Goal: Information Seeking & Learning: Learn about a topic

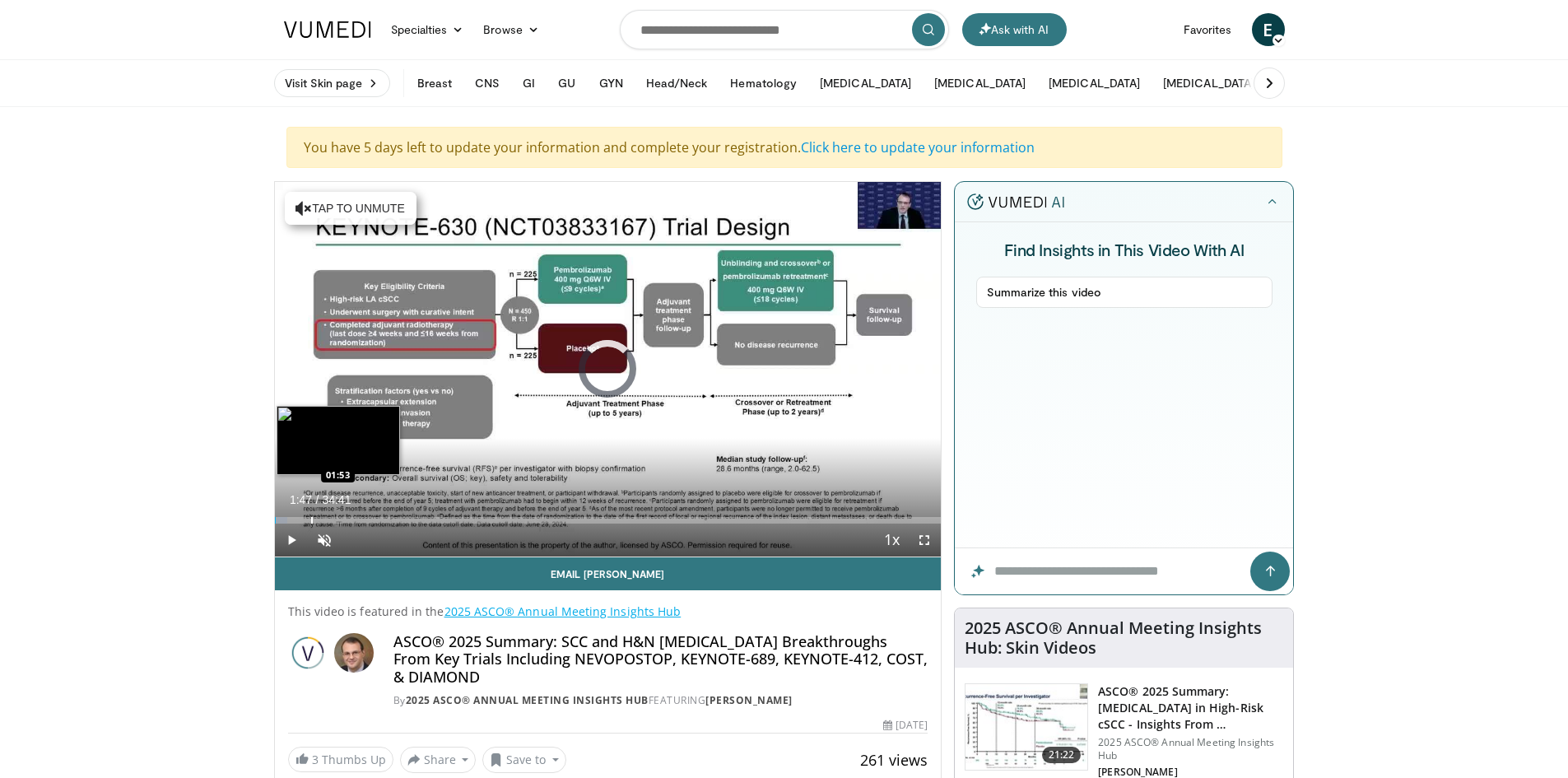
click at [312, 517] on div "Progress Bar" at bounding box center [312, 521] width 2 height 7
click at [338, 521] on div "Progress Bar" at bounding box center [339, 521] width 2 height 7
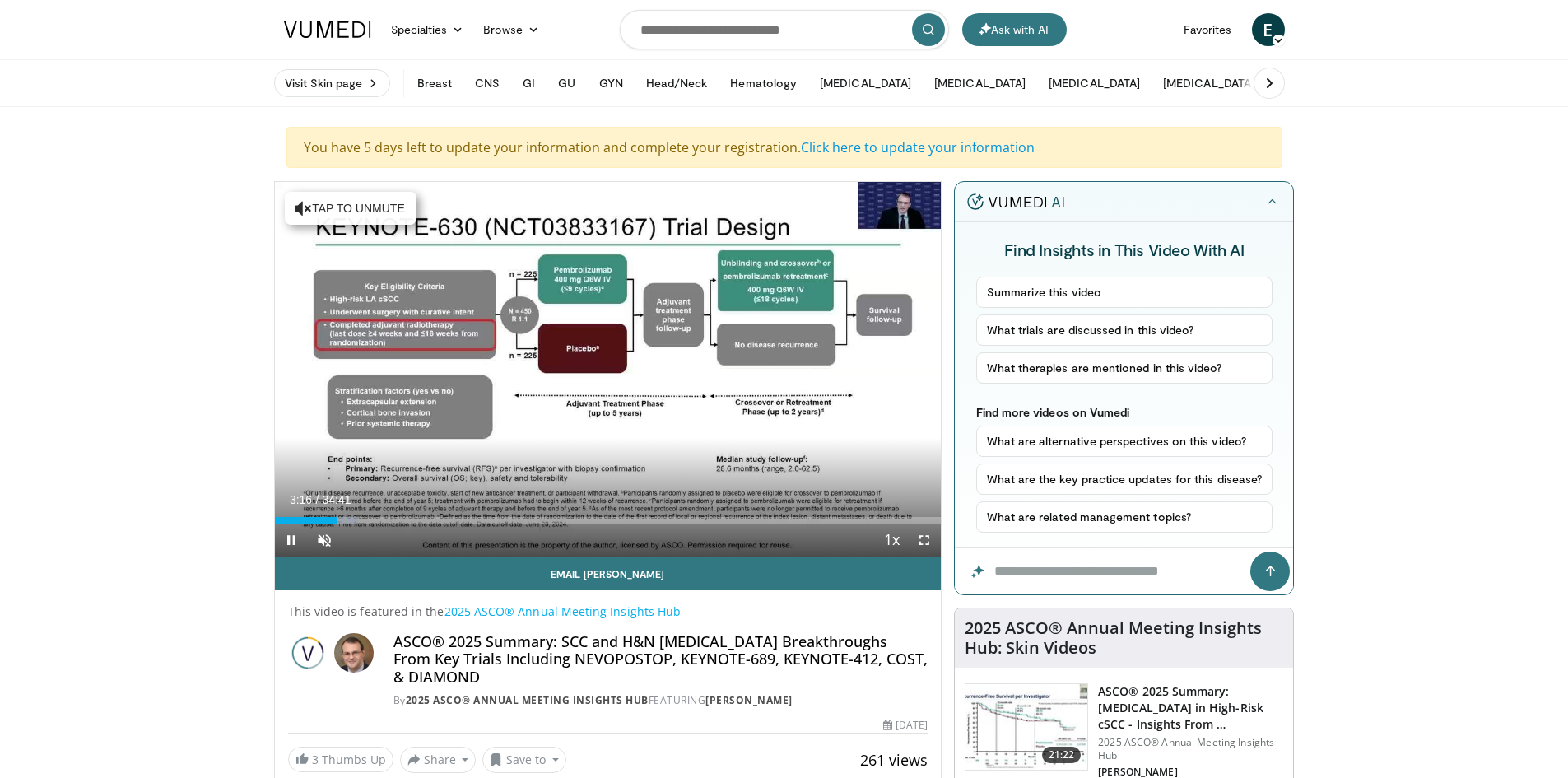
click at [361, 524] on div "Current Time 3:16 / Duration 34:41 Pause Skip Backward Skip Forward Unmute Load…" at bounding box center [609, 539] width 667 height 33
click at [362, 520] on div "Progress Bar" at bounding box center [362, 521] width 2 height 7
click at [390, 521] on div "Progress Bar" at bounding box center [391, 521] width 2 height 7
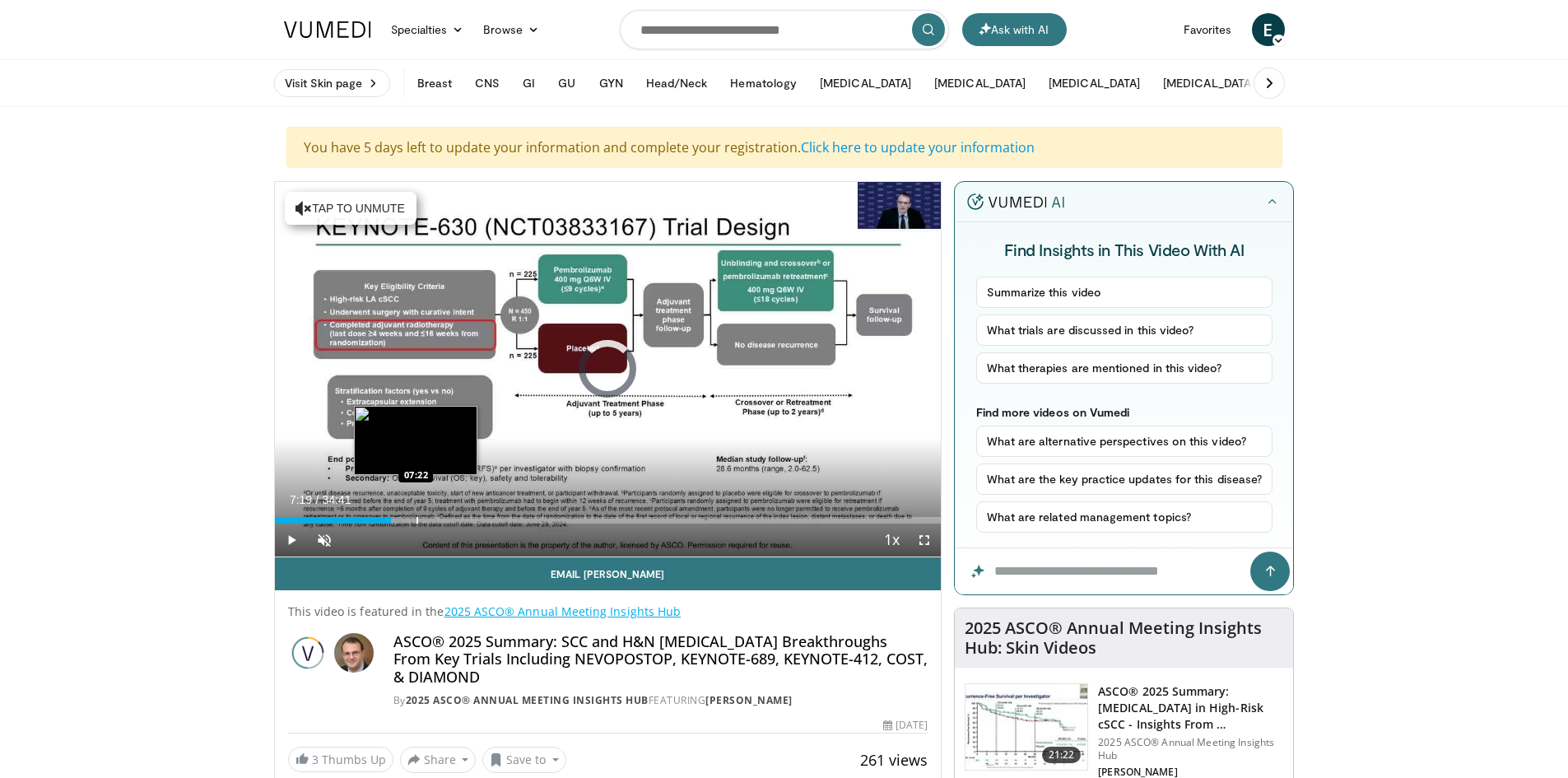
click at [417, 520] on div "Progress Bar" at bounding box center [417, 521] width 2 height 7
click at [457, 520] on div "Progress Bar" at bounding box center [458, 521] width 2 height 7
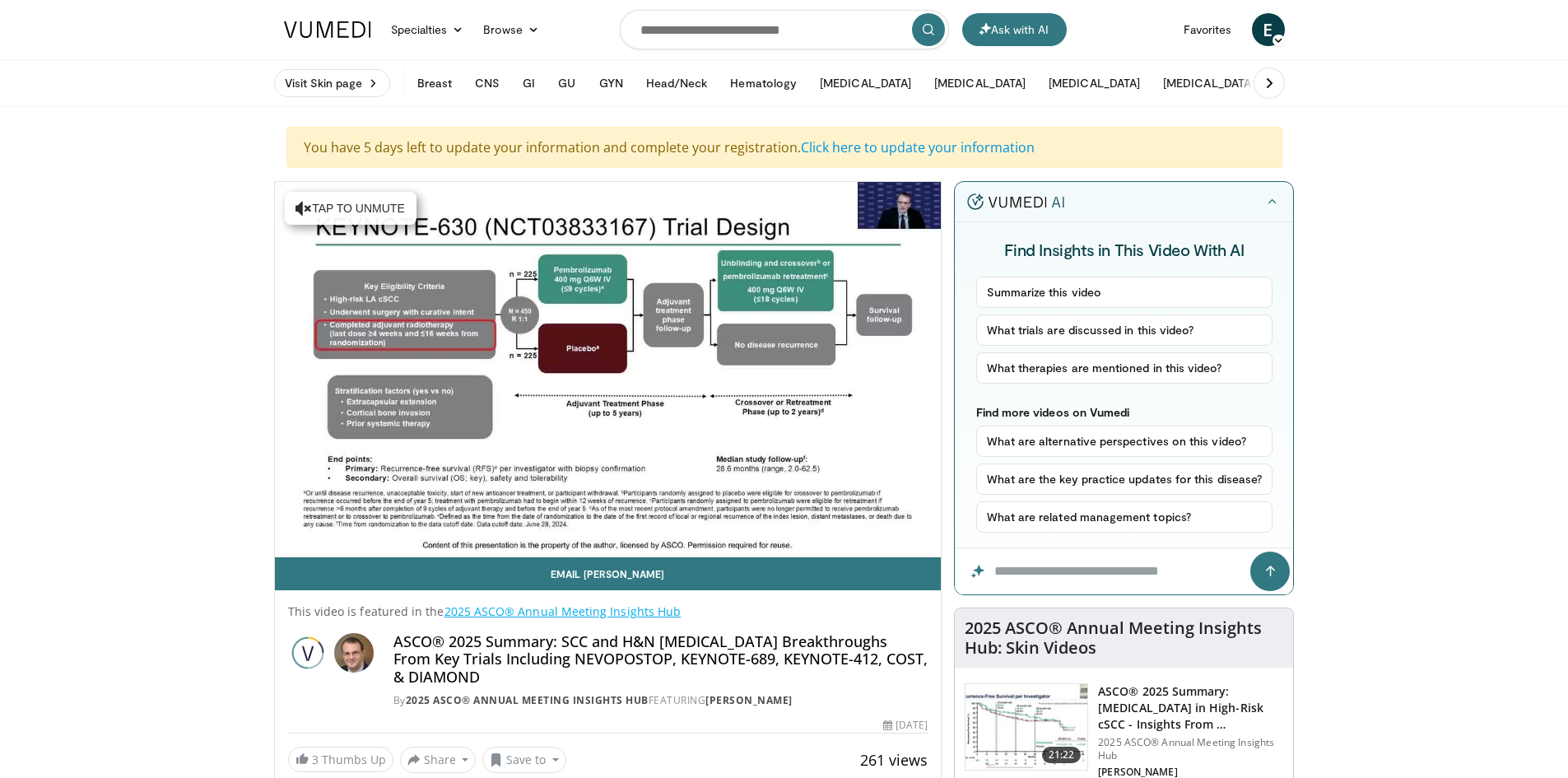
click at [502, 519] on div "10 seconds Tap to unmute" at bounding box center [609, 369] width 667 height 374
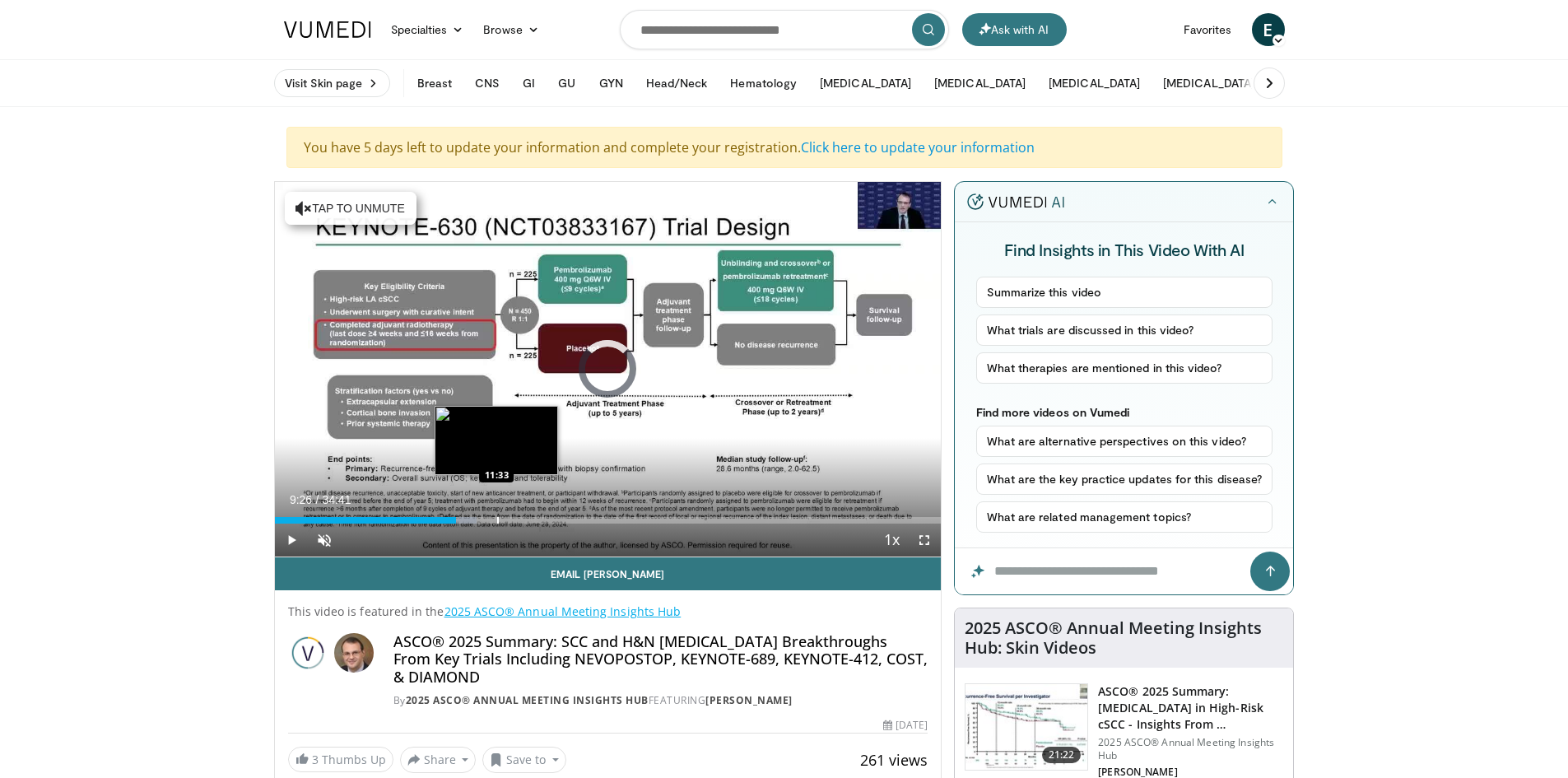
click at [497, 521] on div "Progress Bar" at bounding box center [498, 521] width 2 height 7
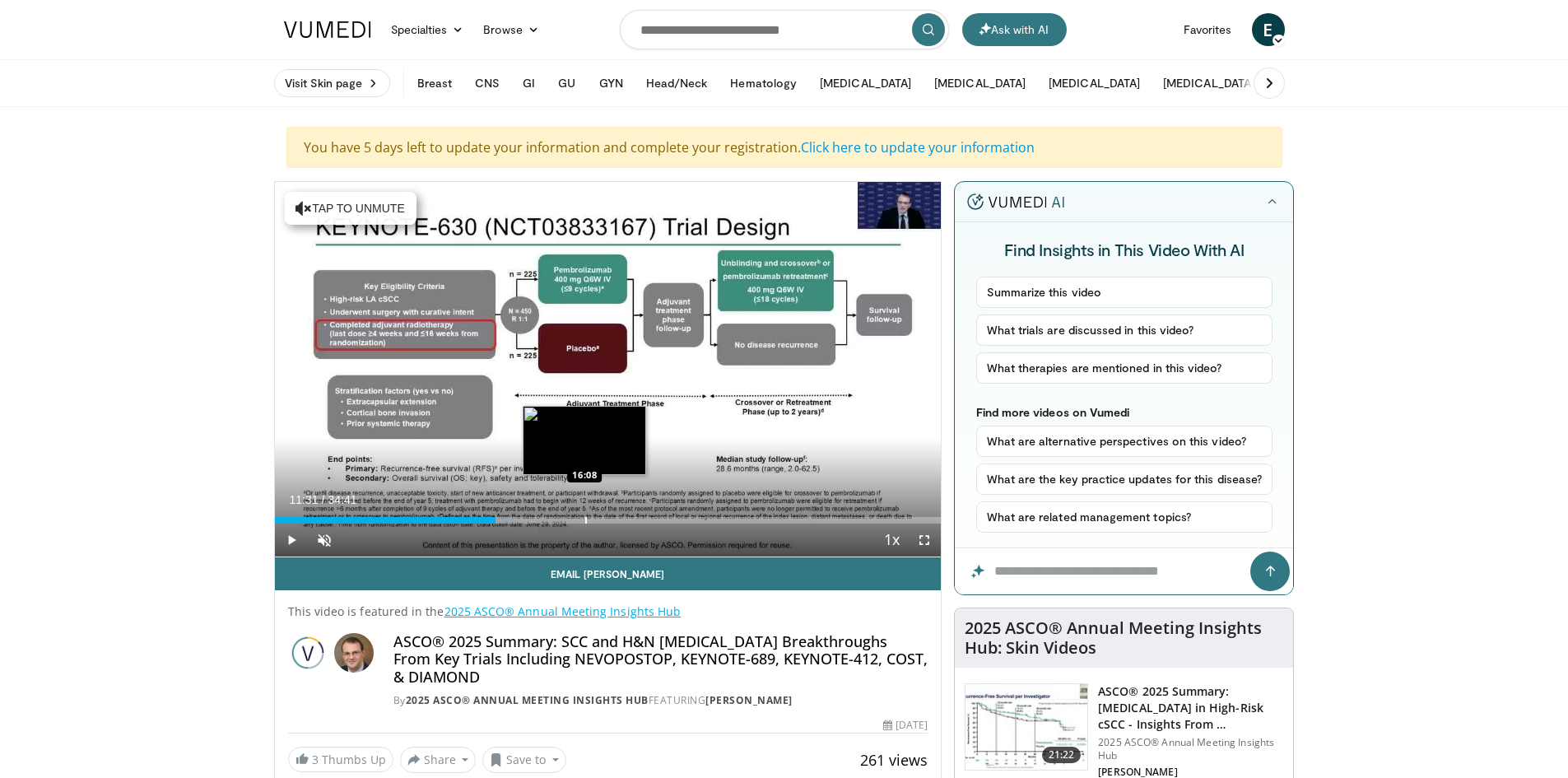
click at [585, 521] on div "Progress Bar" at bounding box center [586, 521] width 2 height 7
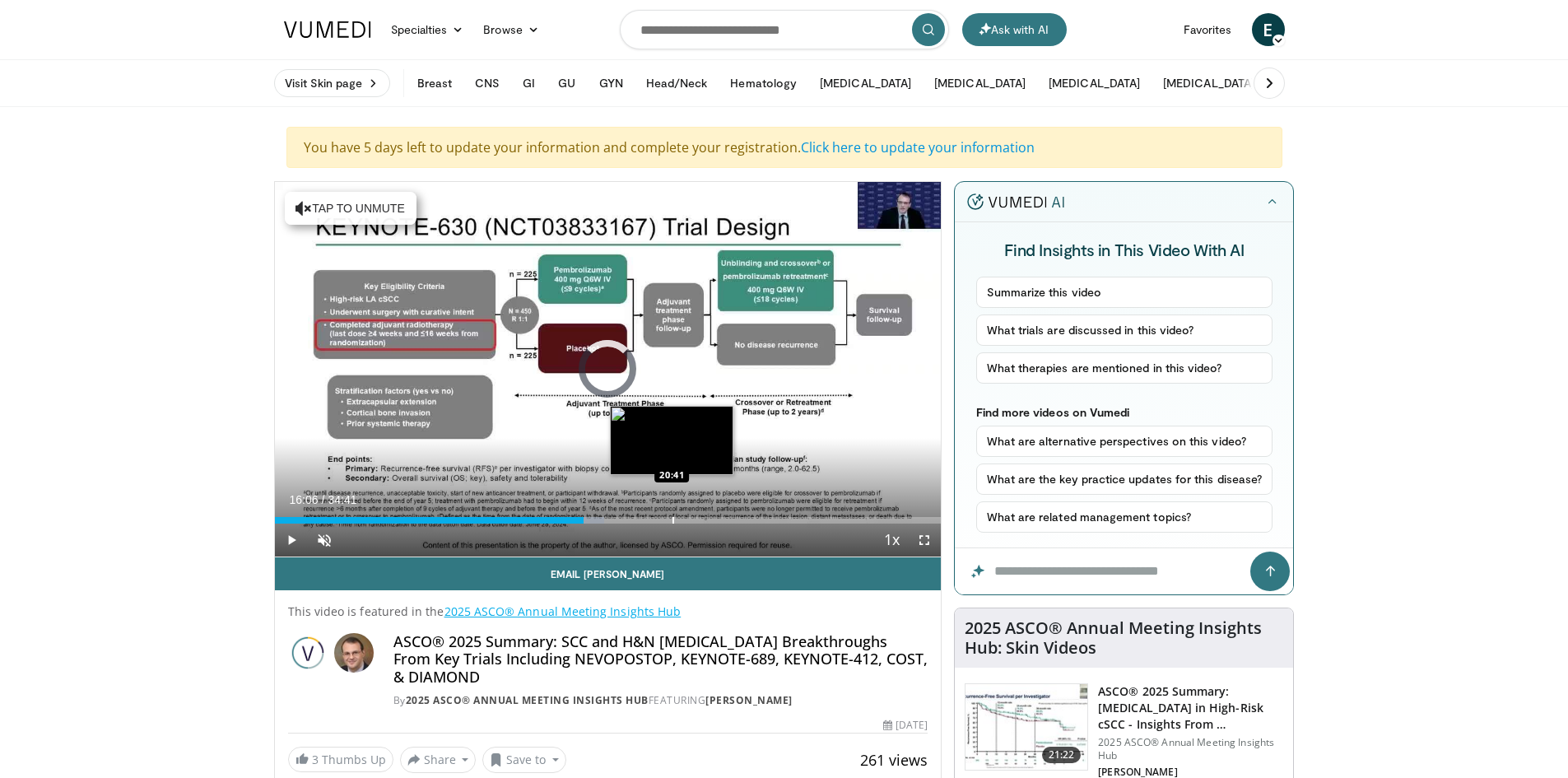
click at [672, 521] on div "Progress Bar" at bounding box center [673, 521] width 2 height 7
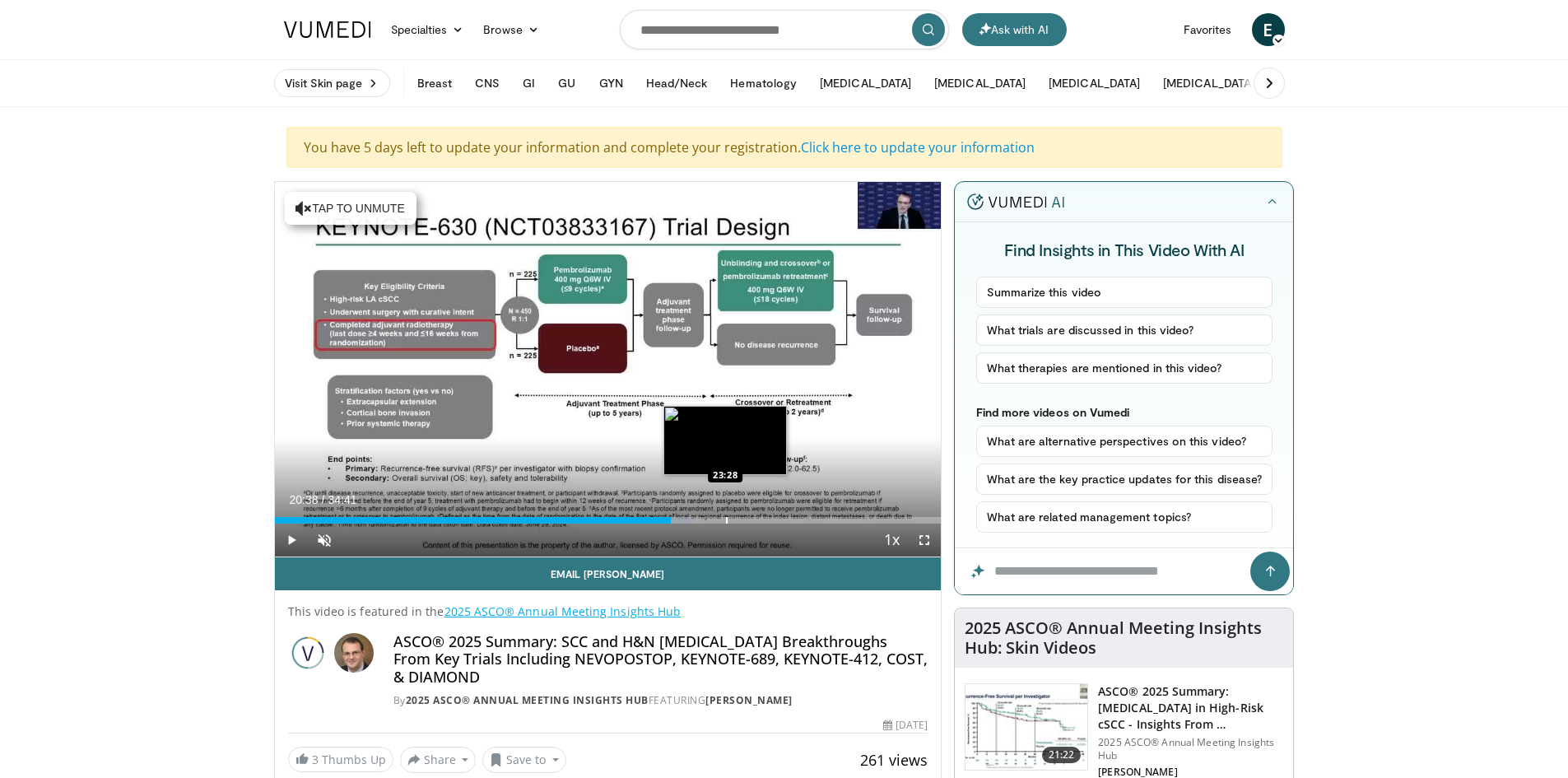
click at [728, 521] on div "Progress Bar" at bounding box center [727, 521] width 2 height 7
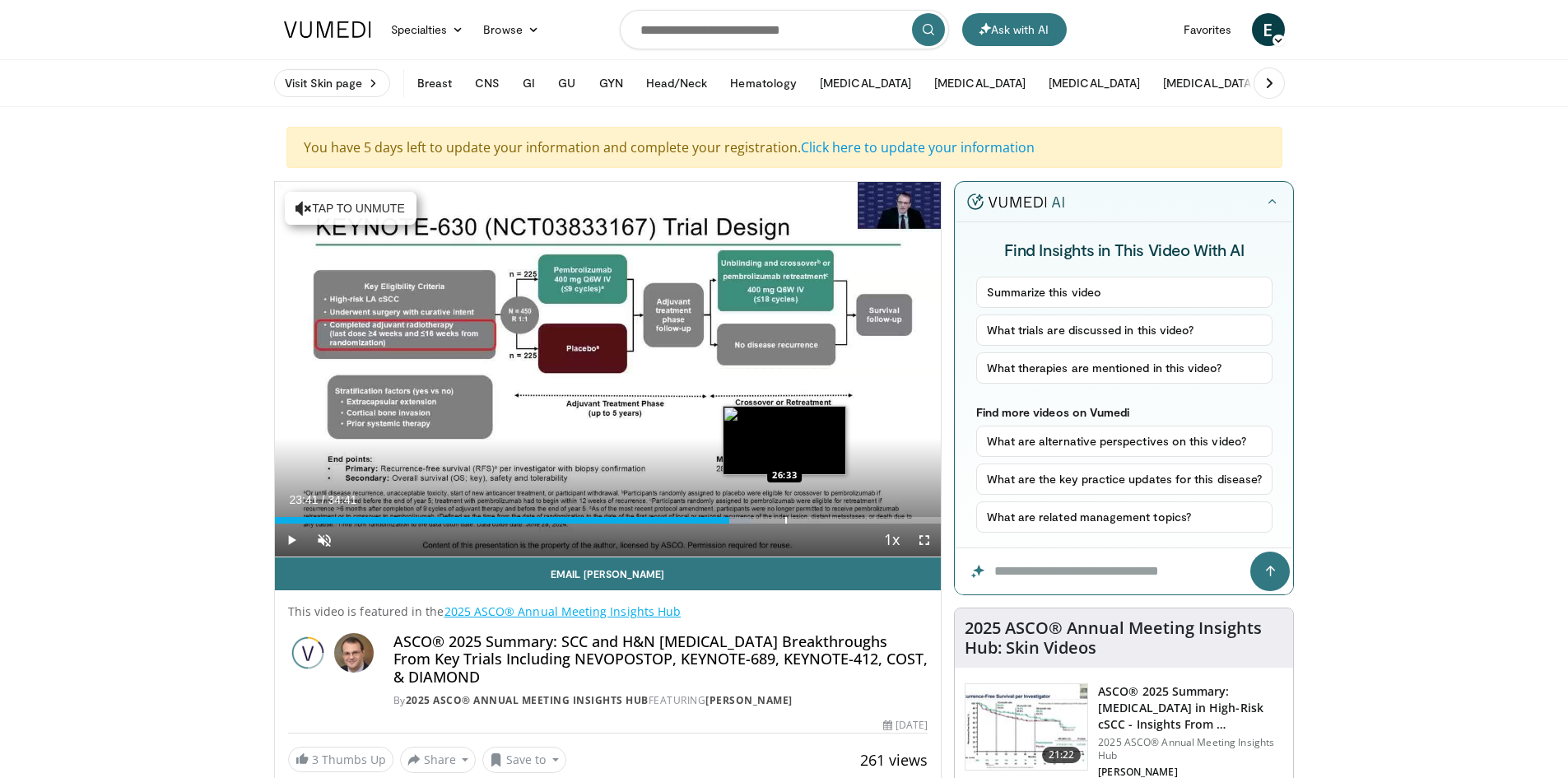
click at [786, 520] on div "Progress Bar" at bounding box center [787, 521] width 2 height 7
click at [815, 517] on div "Progress Bar" at bounding box center [816, 521] width 2 height 7
click at [798, 518] on div "Progress Bar" at bounding box center [798, 521] width 2 height 7
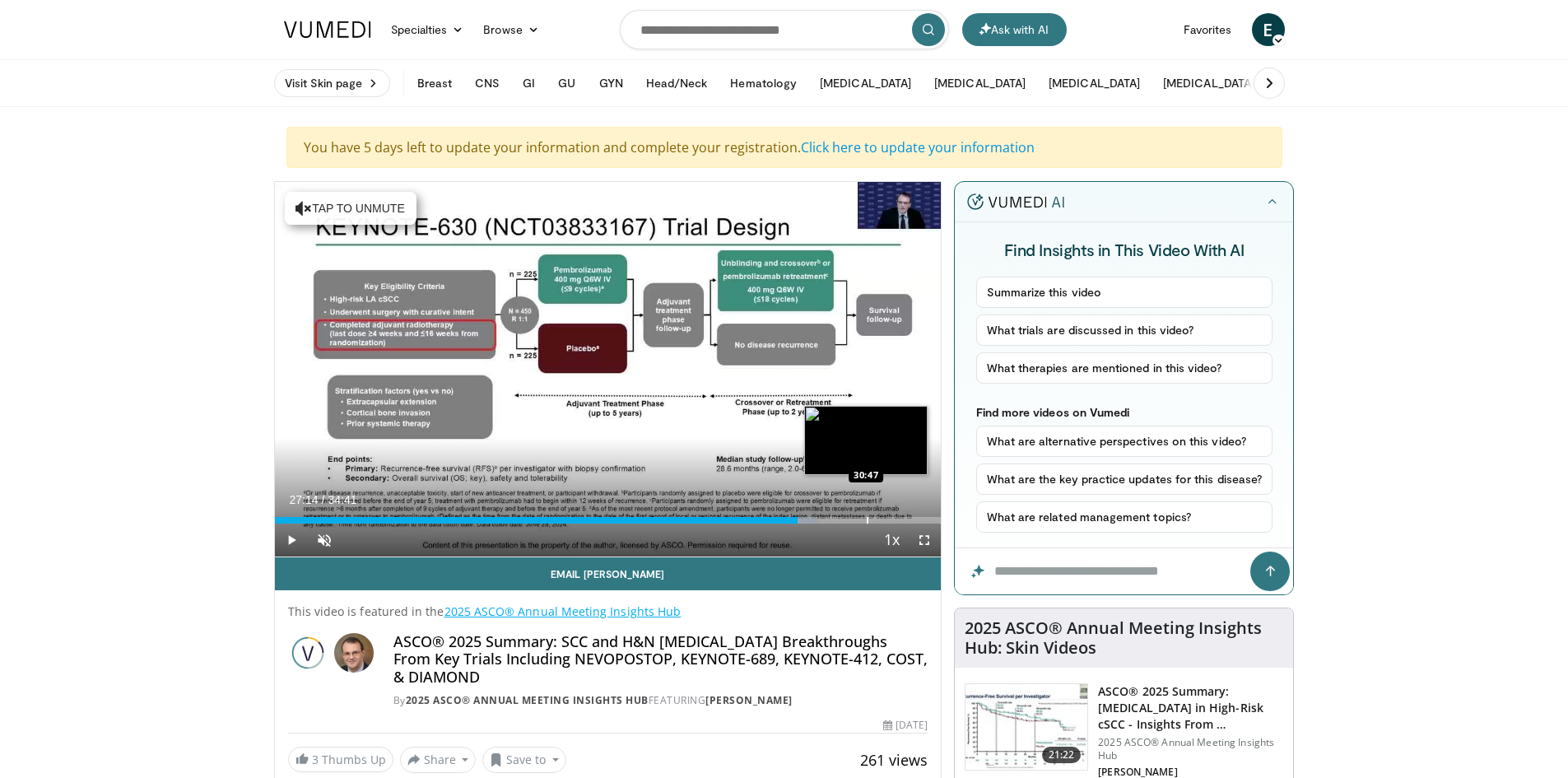
click at [867, 518] on div "Progress Bar" at bounding box center [868, 521] width 2 height 7
click at [903, 522] on div "Progress Bar" at bounding box center [903, 521] width 2 height 7
click at [930, 520] on div "Loaded : 97.22% 32:40 34:08" at bounding box center [609, 521] width 667 height 7
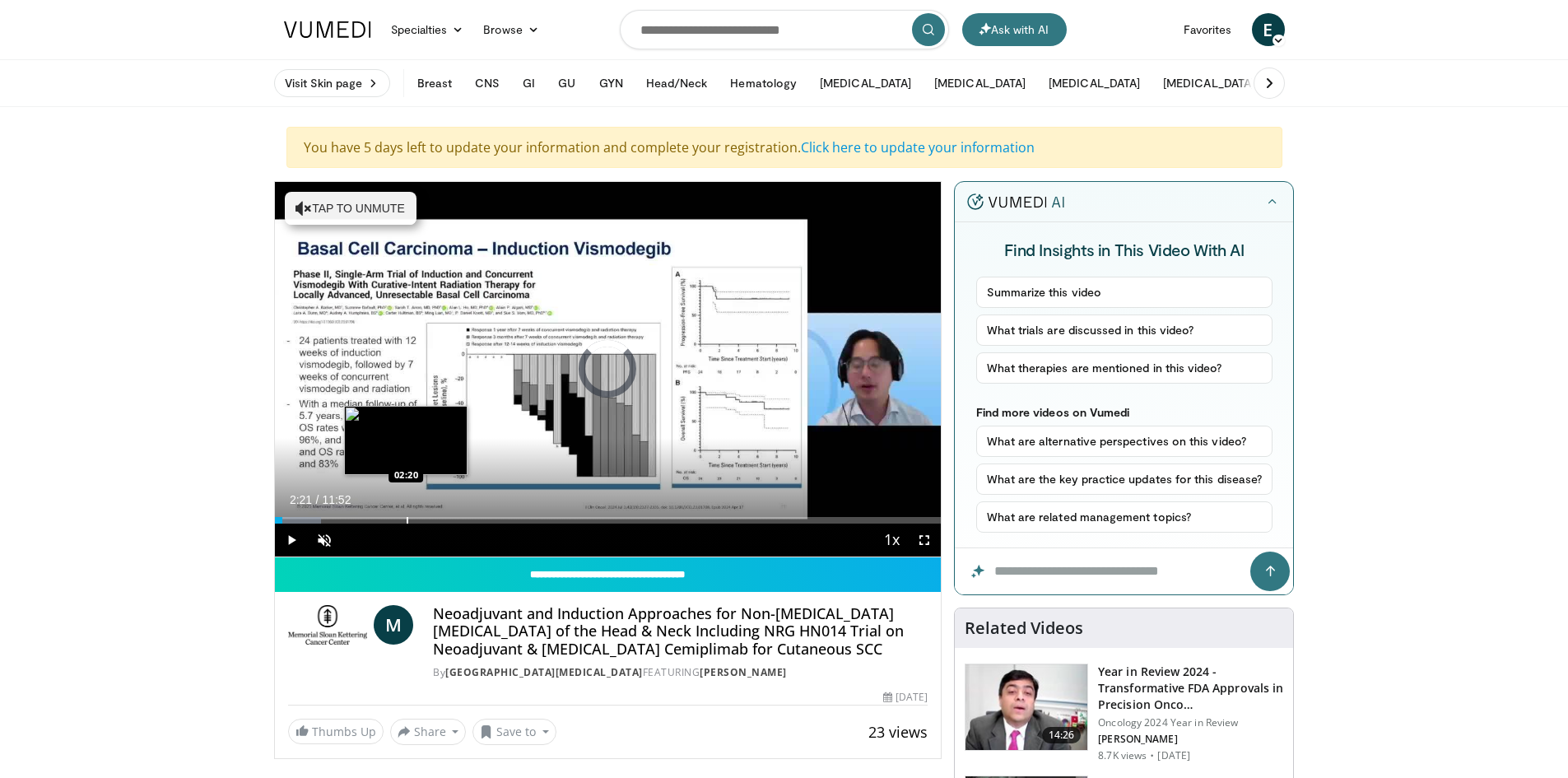
click at [406, 520] on div "Progress Bar" at bounding box center [407, 521] width 2 height 7
click at [377, 520] on div "Progress Bar" at bounding box center [378, 521] width 2 height 7
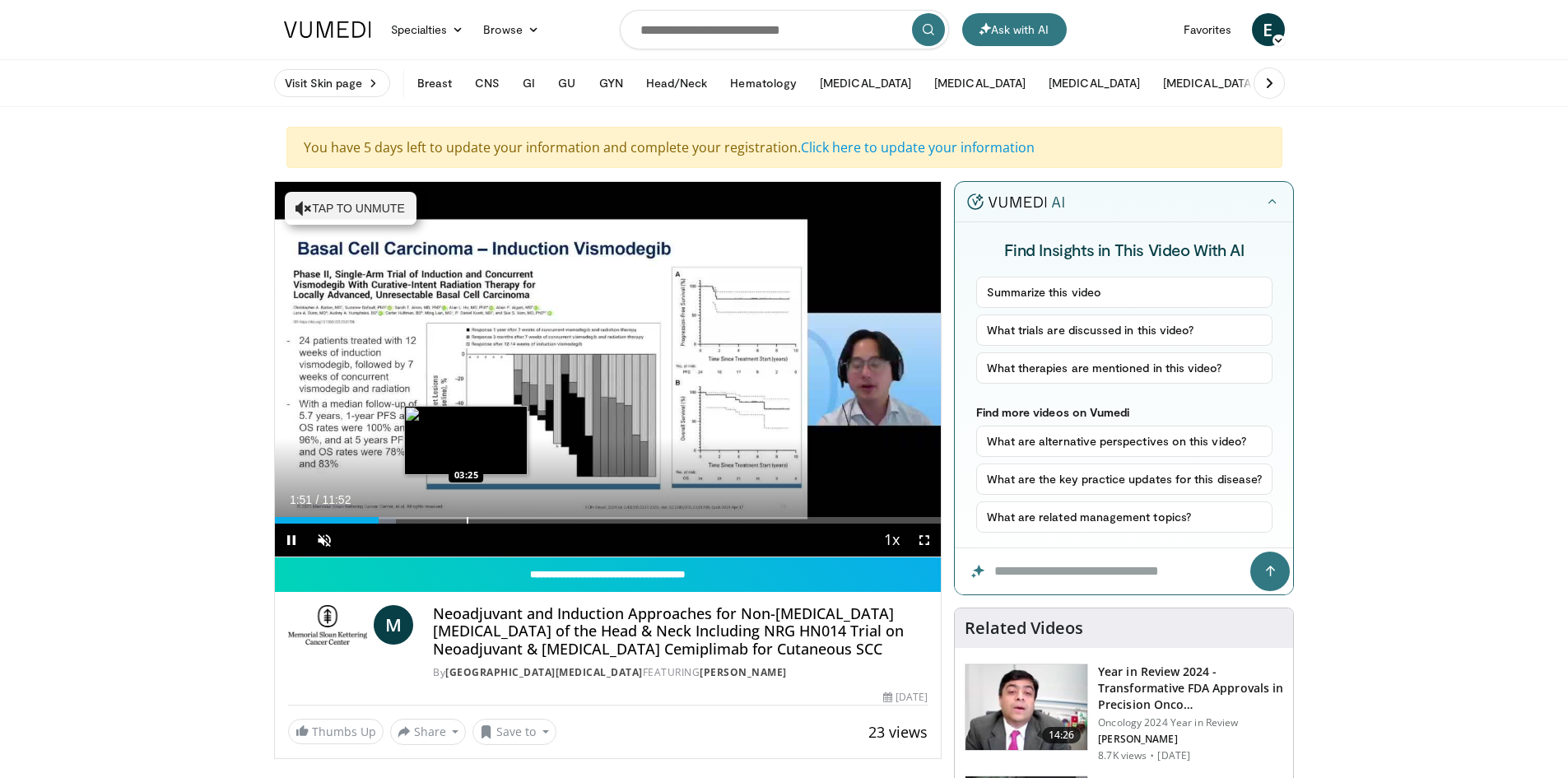
click at [467, 521] on div "Progress Bar" at bounding box center [467, 521] width 2 height 7
click at [520, 517] on div "Progress Bar" at bounding box center [521, 521] width 2 height 7
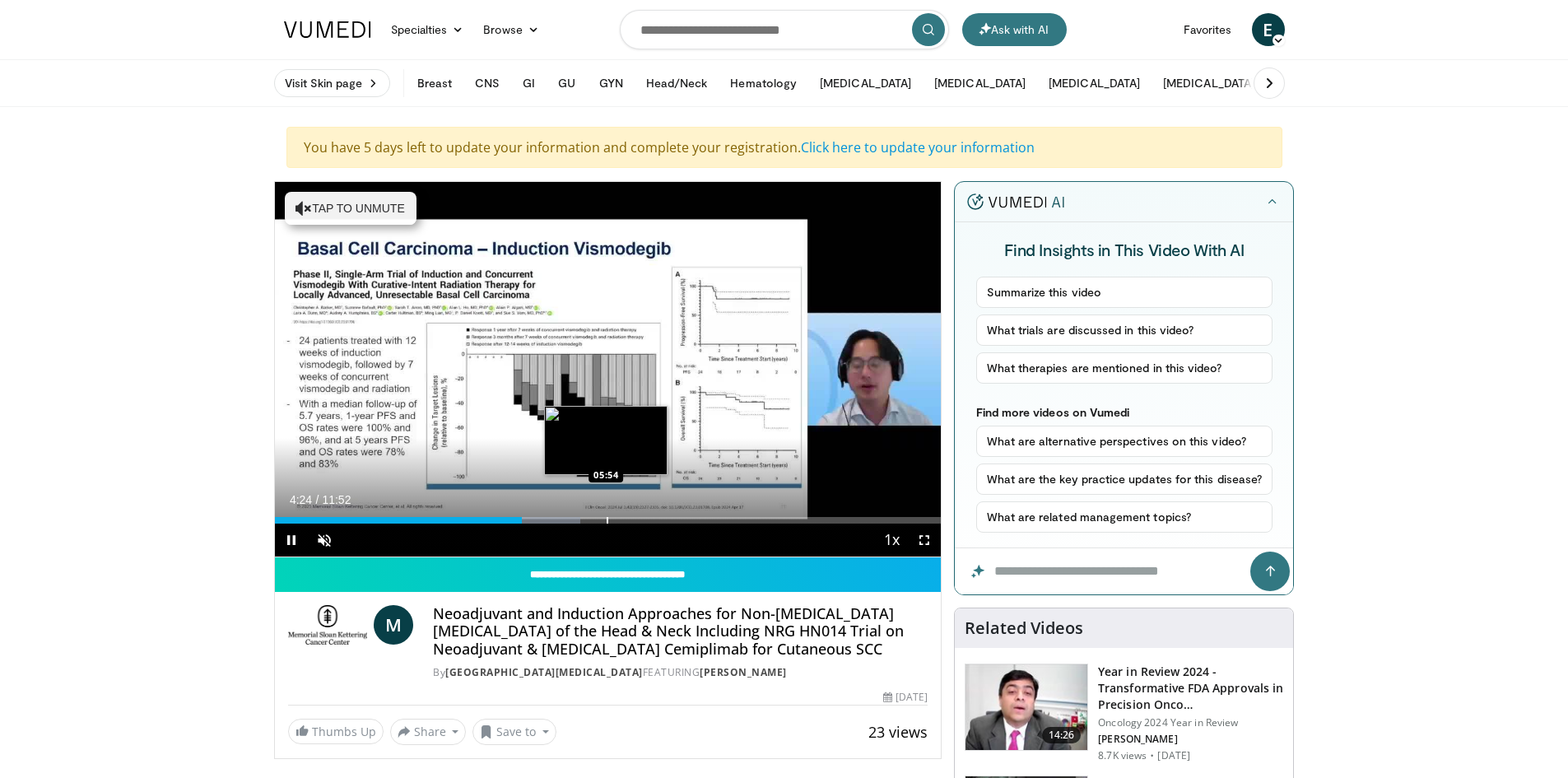
click at [607, 519] on div "Progress Bar" at bounding box center [608, 521] width 2 height 7
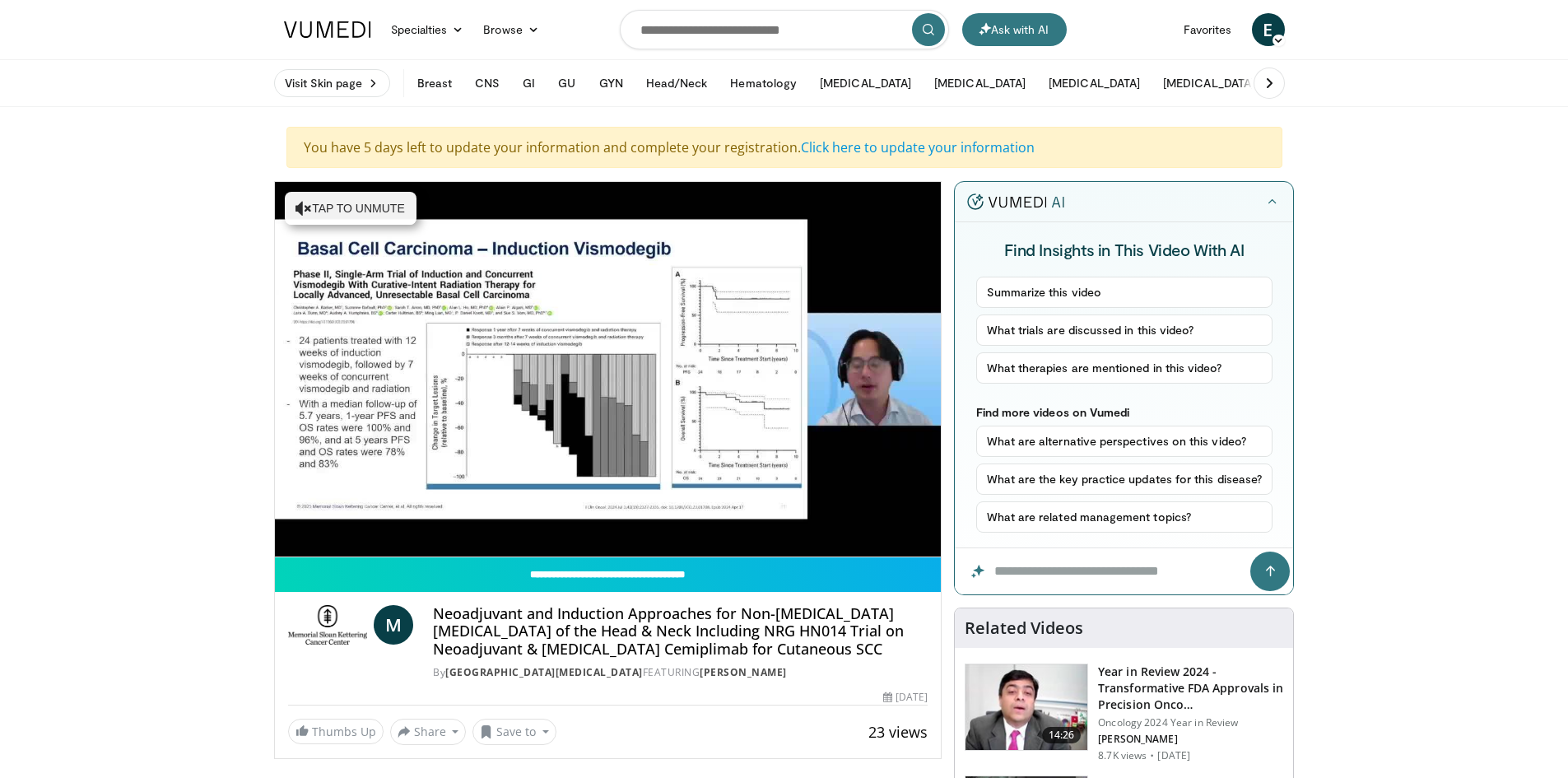
click at [669, 520] on div "10 seconds Tap to unmute" at bounding box center [609, 369] width 667 height 374
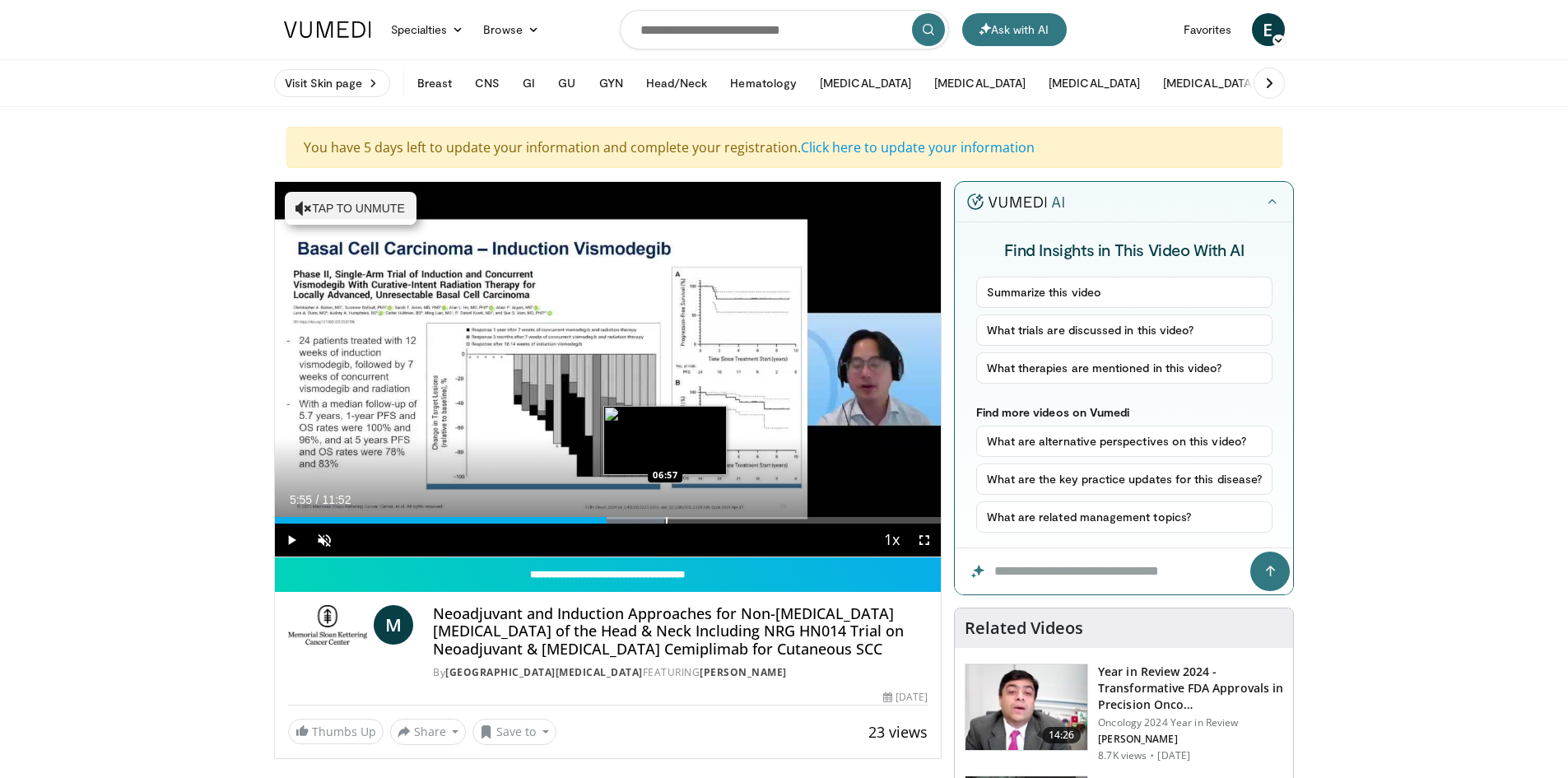
click at [666, 520] on div "Progress Bar" at bounding box center [667, 521] width 2 height 7
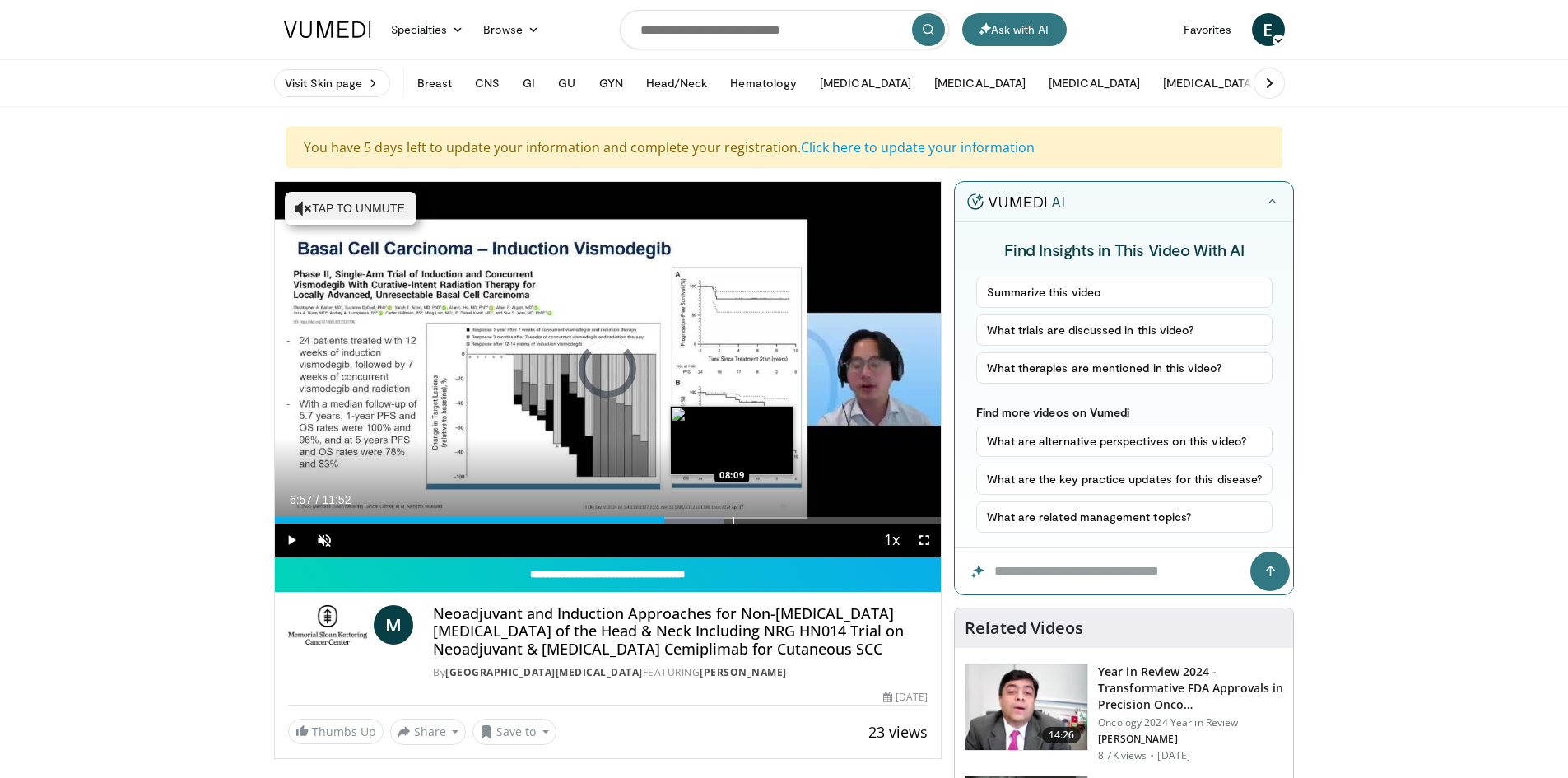
click at [732, 520] on div "Progress Bar" at bounding box center [733, 521] width 2 height 7
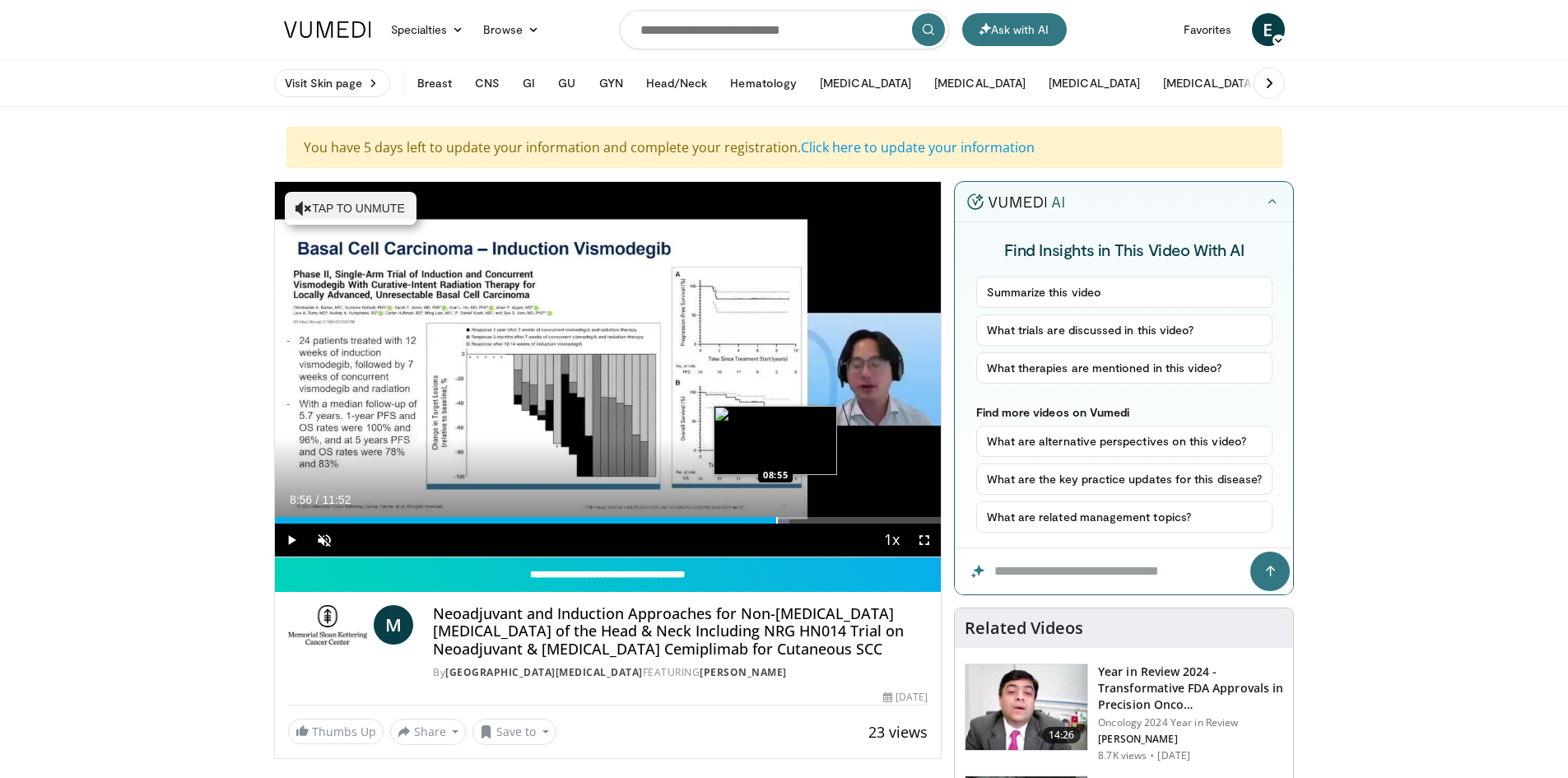
click at [776, 518] on div "Progress Bar" at bounding box center [777, 521] width 2 height 7
click at [825, 519] on div "Progress Bar" at bounding box center [825, 521] width 2 height 7
click at [833, 518] on div "Progress Bar" at bounding box center [834, 521] width 2 height 7
click at [871, 518] on div "Progress Bar" at bounding box center [872, 521] width 2 height 7
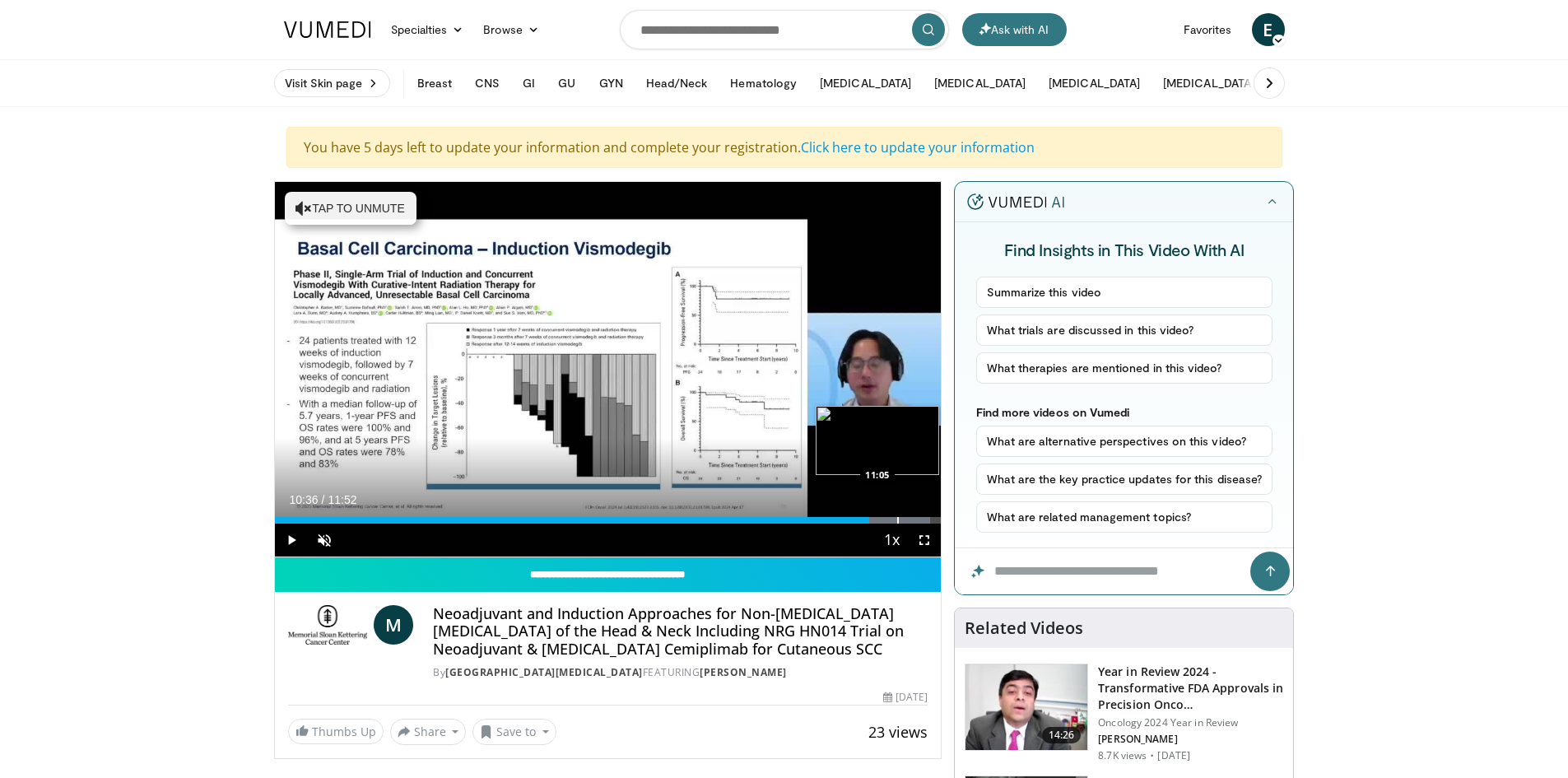
click at [897, 519] on div "Progress Bar" at bounding box center [898, 521] width 2 height 7
click at [920, 520] on div "Progress Bar" at bounding box center [921, 521] width 2 height 7
click at [847, 519] on div "Progress Bar" at bounding box center [847, 521] width 2 height 7
